Goal: Contribute content

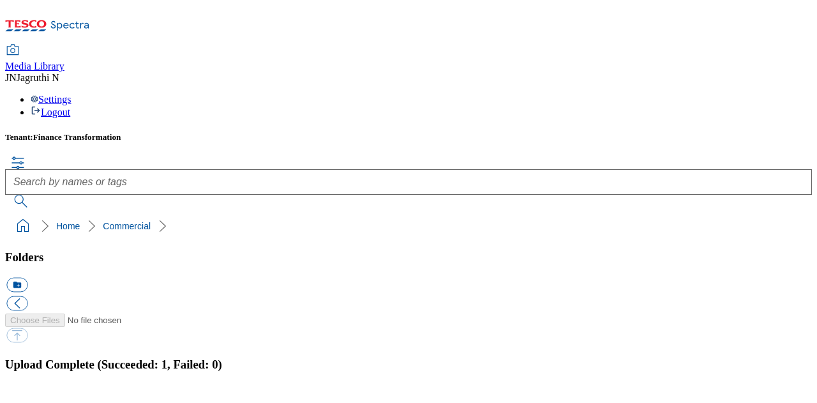
scroll to position [2, 0]
click at [26, 398] on button "button" at bounding box center [15, 404] width 19 height 12
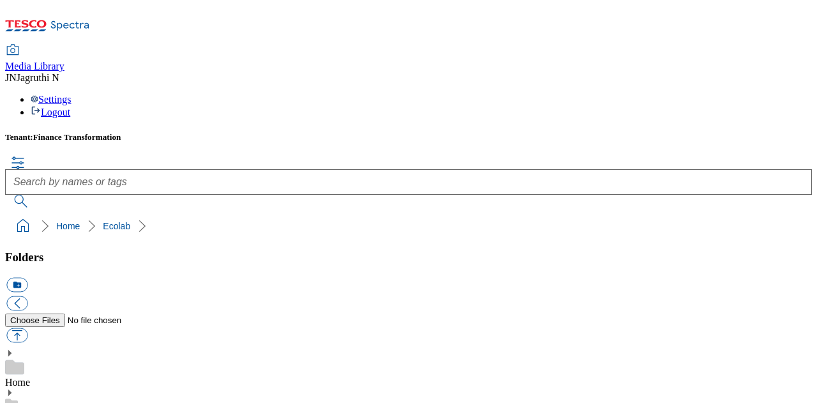
click at [27, 327] on button "button" at bounding box center [16, 334] width 21 height 15
type input "C:\fakepath\9073730.jpg"
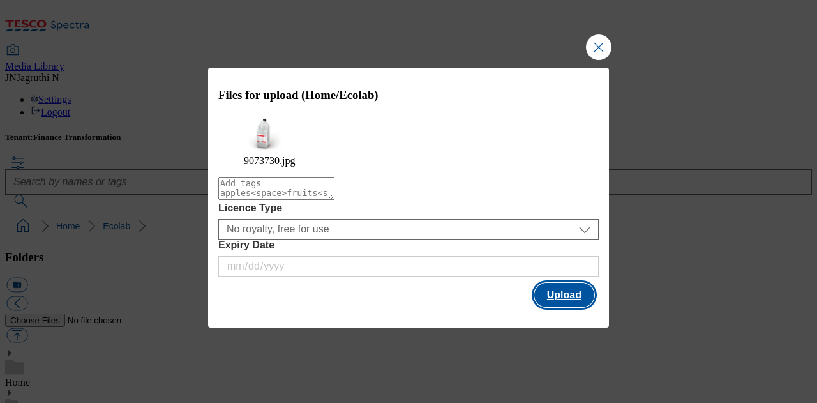
click at [568, 283] on button "Upload" at bounding box center [564, 295] width 60 height 24
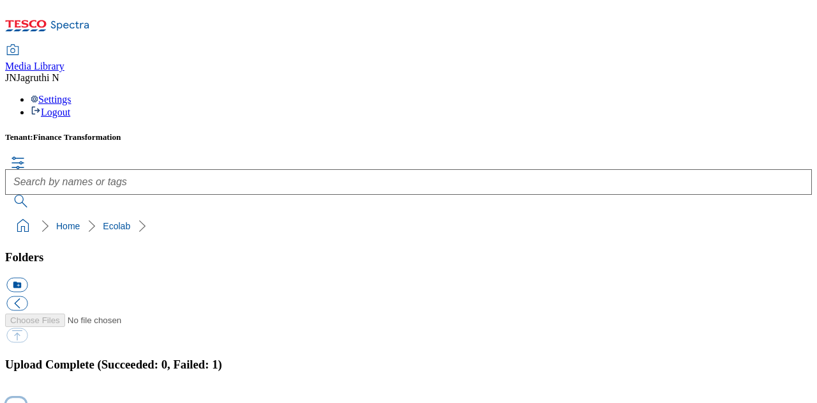
click at [26, 398] on button "button" at bounding box center [15, 404] width 19 height 12
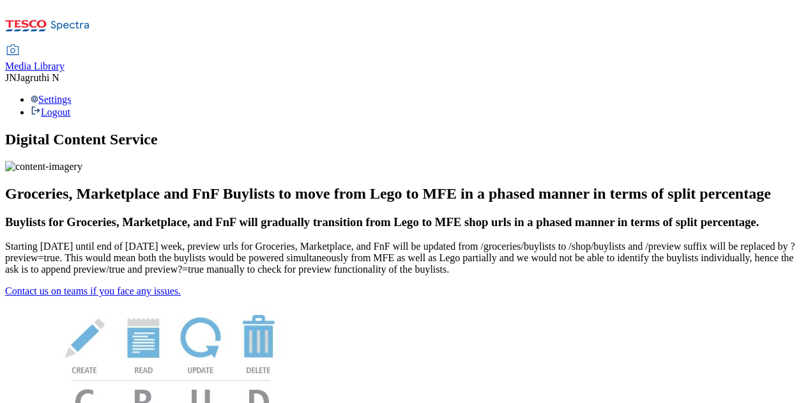
click at [64, 61] on span "Media Library" at bounding box center [34, 66] width 59 height 11
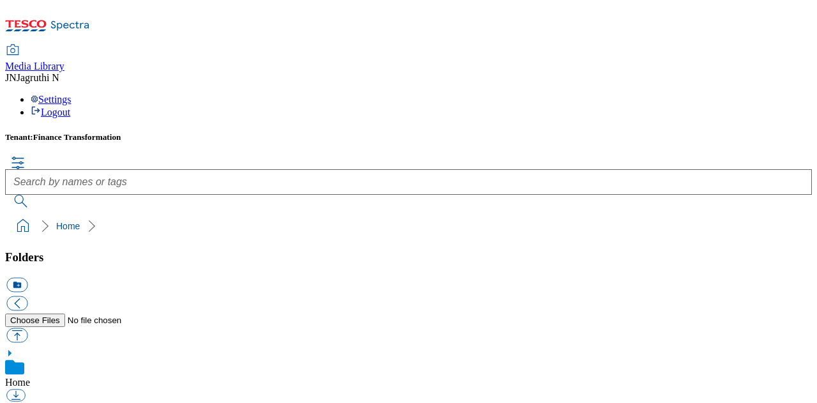
scroll to position [192, 0]
click at [27, 327] on button "button" at bounding box center [16, 334] width 21 height 15
type input "C:\fakepath\9073730.jpg"
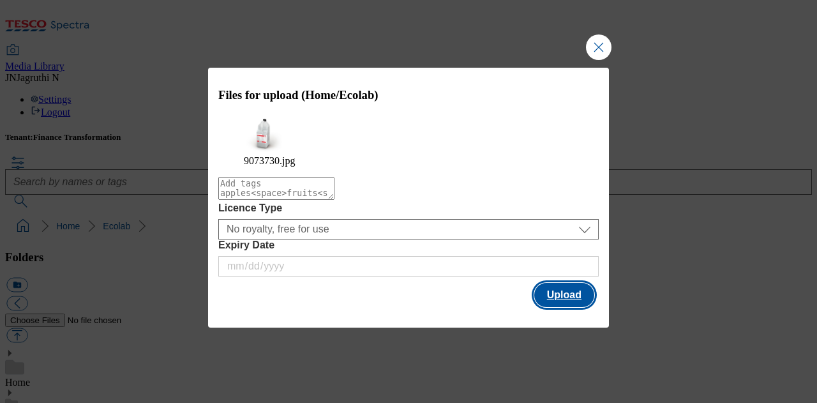
click at [582, 296] on button "Upload" at bounding box center [564, 295] width 60 height 24
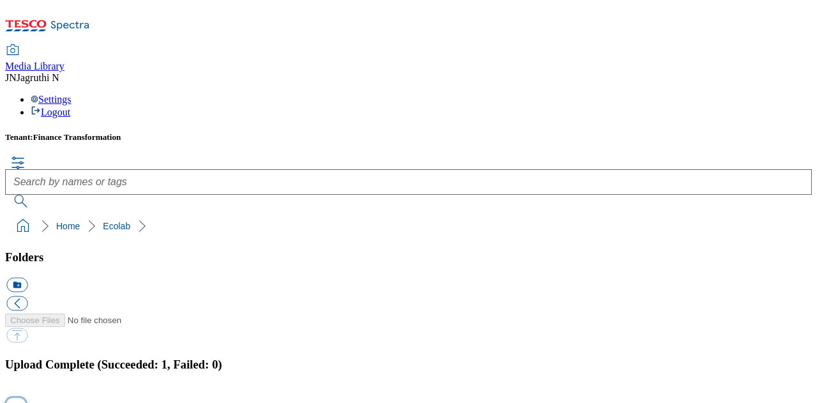
click at [26, 398] on button "button" at bounding box center [15, 404] width 19 height 12
